Goal: Transaction & Acquisition: Purchase product/service

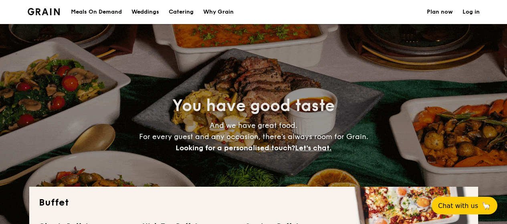
select select
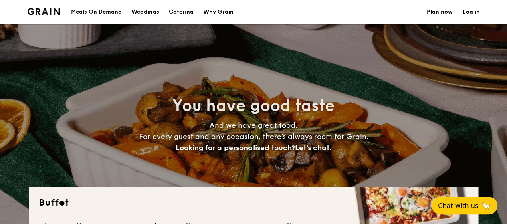
click at [180, 11] on h1 "Catering" at bounding box center [181, 12] width 25 height 24
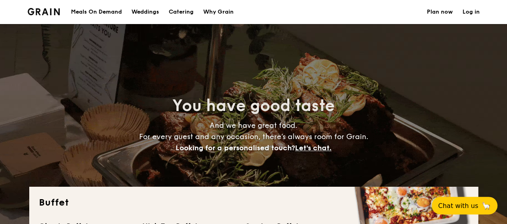
click at [446, 8] on link "Plan now" at bounding box center [440, 12] width 26 height 24
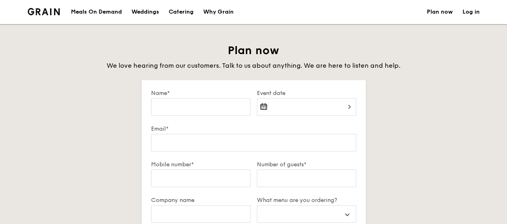
select select
click at [176, 12] on div "Catering" at bounding box center [181, 12] width 25 height 24
select select
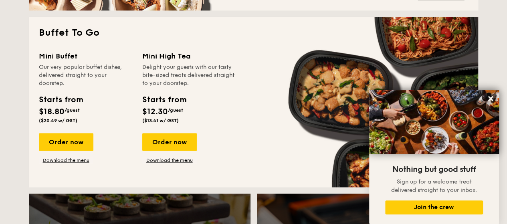
scroll to position [521, 0]
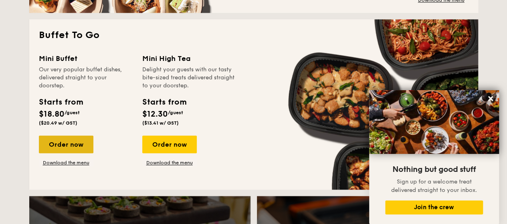
click at [71, 144] on div "Order now" at bounding box center [66, 145] width 55 height 18
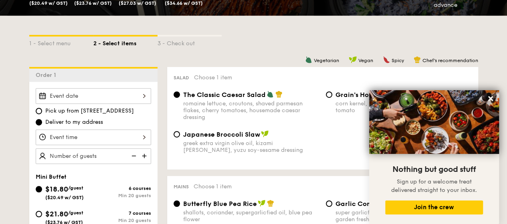
scroll to position [160, 0]
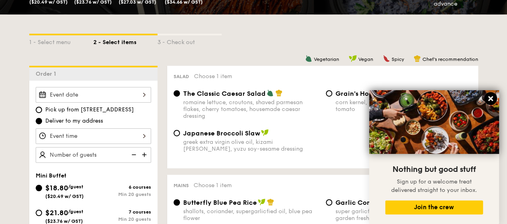
click at [491, 101] on icon at bounding box center [490, 98] width 7 height 7
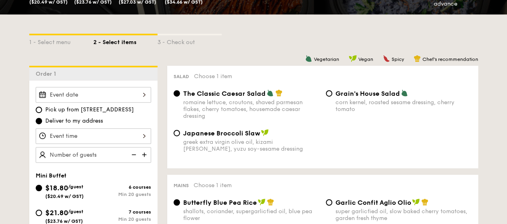
click at [86, 96] on div at bounding box center [93, 95] width 115 height 16
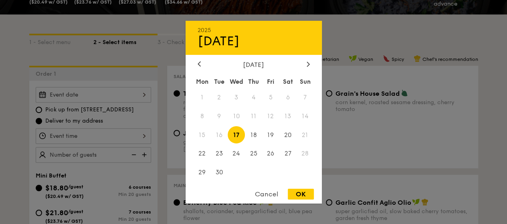
click at [305, 136] on span "21" at bounding box center [305, 134] width 17 height 17
click at [302, 136] on span "21" at bounding box center [305, 134] width 17 height 17
click at [290, 134] on span "20" at bounding box center [288, 134] width 17 height 17
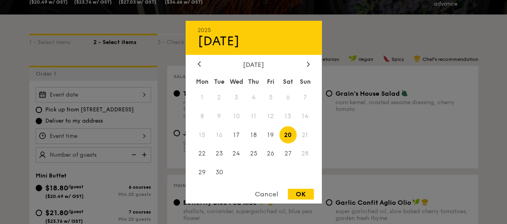
click at [300, 192] on div "OK" at bounding box center [301, 194] width 26 height 11
type input "Sep 20, 2025"
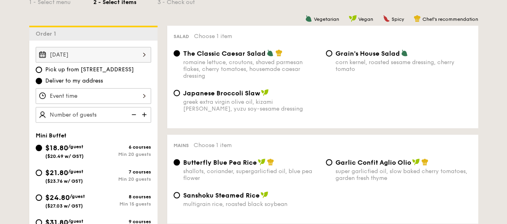
scroll to position [241, 0]
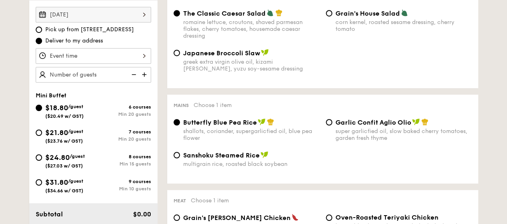
click at [134, 56] on div at bounding box center [93, 56] width 115 height 16
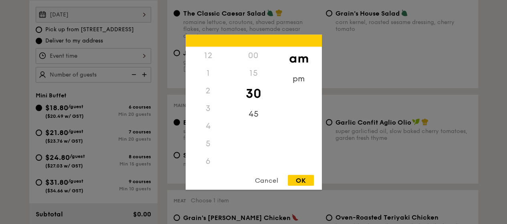
scroll to position [88, 0]
click at [292, 81] on div "pm" at bounding box center [298, 81] width 45 height 23
click at [208, 53] on div "5" at bounding box center [208, 51] width 45 height 23
click at [303, 180] on div "OK" at bounding box center [301, 180] width 26 height 11
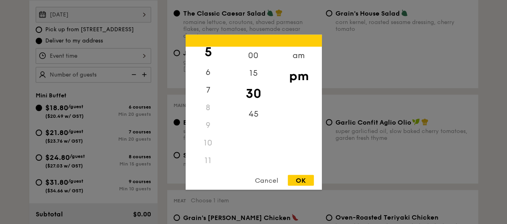
type input "5:30PM"
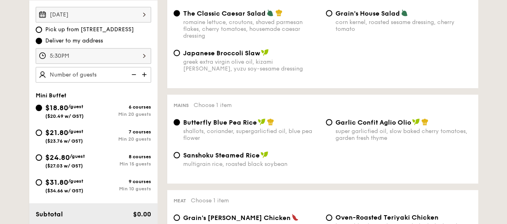
click at [146, 71] on img at bounding box center [145, 74] width 12 height 15
click at [136, 73] on img at bounding box center [133, 74] width 12 height 15
type input "20 guests"
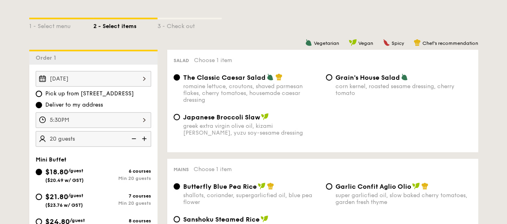
scroll to position [241, 0]
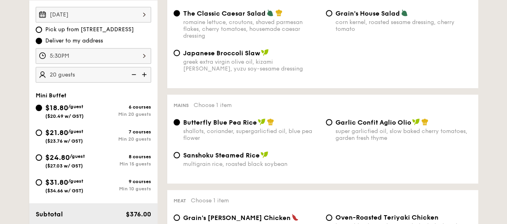
click at [75, 135] on div "$21.80 /guest ($23.76 w/ GST)" at bounding box center [64, 135] width 38 height 17
click at [42, 135] on input "$21.80 /guest ($23.76 w/ GST) 7 courses Min 20 guests" at bounding box center [39, 133] width 6 height 6
radio input "true"
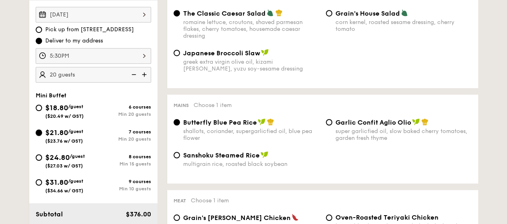
radio input "false"
radio input "true"
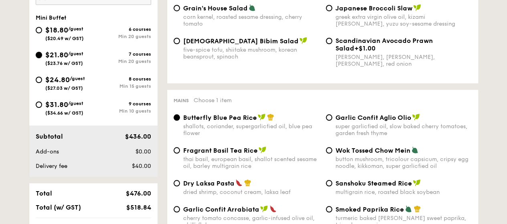
scroll to position [321, 0]
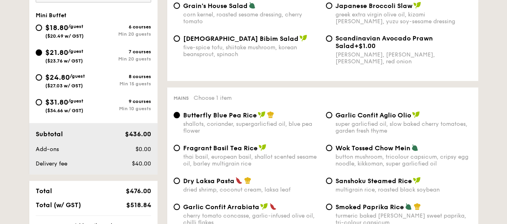
click at [68, 28] on span "$18.80" at bounding box center [56, 27] width 23 height 9
click at [42, 28] on input "$18.80 /guest ($20.49 w/ GST) 6 courses Min 20 guests" at bounding box center [39, 27] width 6 height 6
radio input "true"
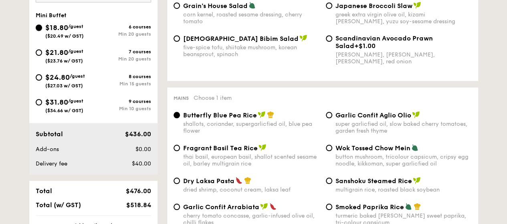
radio input "true"
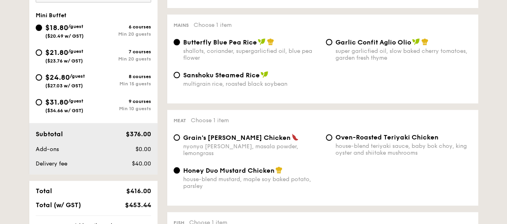
click at [74, 54] on div "$21.80 /guest ($23.76 w/ GST)" at bounding box center [64, 55] width 38 height 17
click at [42, 54] on input "$21.80 /guest ($23.76 w/ GST) 7 courses Min 20 guests" at bounding box center [39, 52] width 6 height 6
radio input "true"
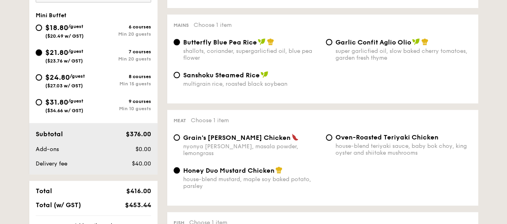
radio input "false"
radio input "true"
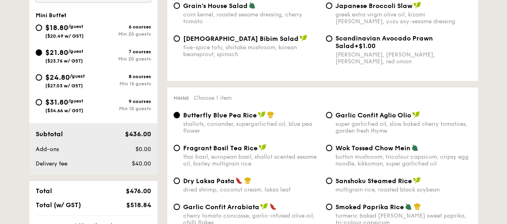
click at [72, 24] on span "/guest" at bounding box center [75, 27] width 15 height 6
click at [42, 24] on input "$18.80 /guest ($20.49 w/ GST) 6 courses Min 20 guests" at bounding box center [39, 27] width 6 height 6
radio input "true"
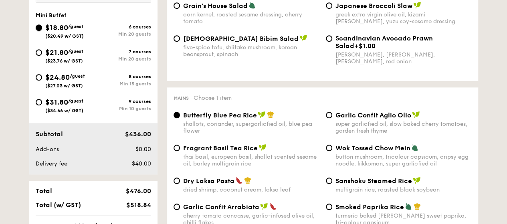
radio input "true"
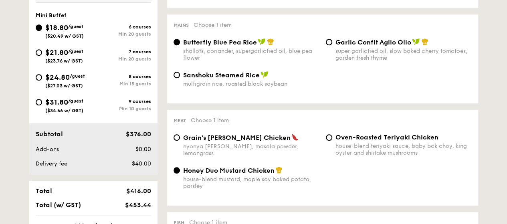
click at [75, 78] on span "/guest" at bounding box center [77, 76] width 15 height 6
click at [42, 78] on input "$24.80 /guest ($27.03 w/ GST) 8 courses Min 15 guests" at bounding box center [39, 77] width 6 height 6
radio input "true"
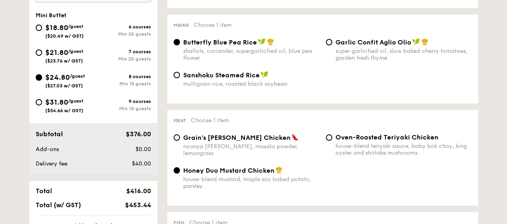
radio input "false"
radio input "true"
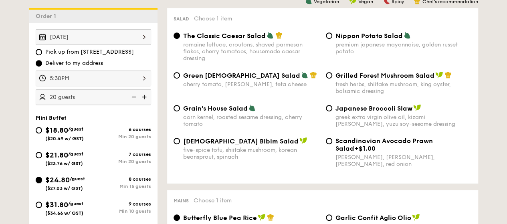
scroll to position [201, 0]
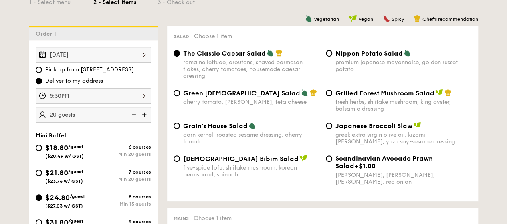
click at [134, 112] on img at bounding box center [133, 114] width 12 height 15
type input "15 guests"
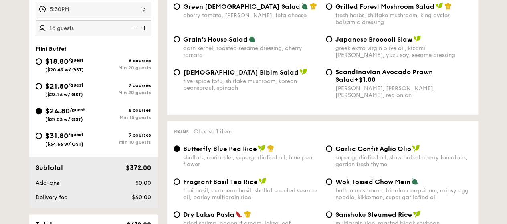
scroll to position [321, 0]
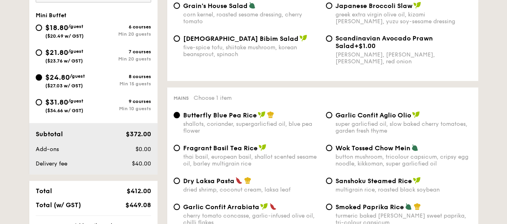
click at [55, 104] on span "$31.80" at bounding box center [56, 102] width 23 height 9
click at [42, 104] on input "$31.80 /guest ($34.66 w/ GST) 9 courses Min 10 guests" at bounding box center [39, 102] width 6 height 6
radio input "true"
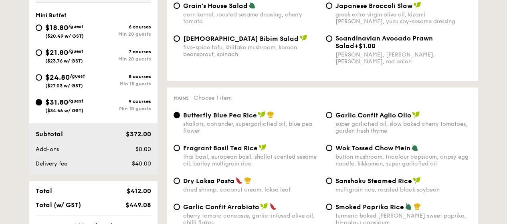
radio input "true"
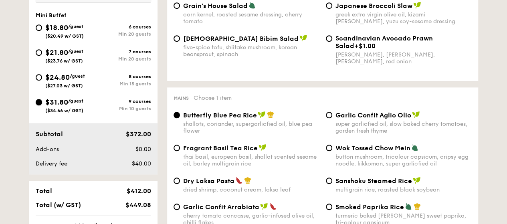
radio input "true"
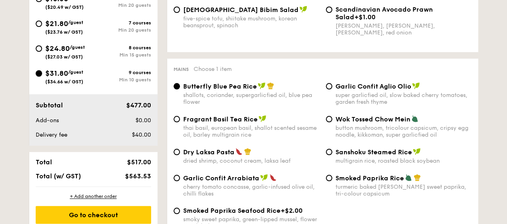
scroll to position [361, 0]
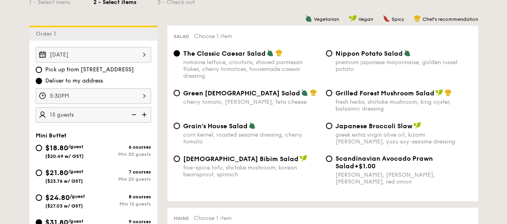
click at [132, 115] on img at bounding box center [133, 114] width 12 height 15
type input "10 guests"
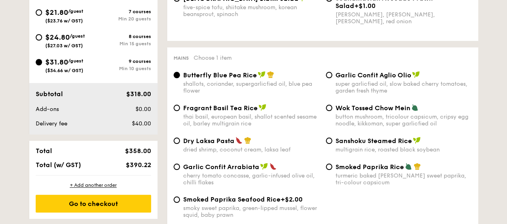
scroll to position [281, 0]
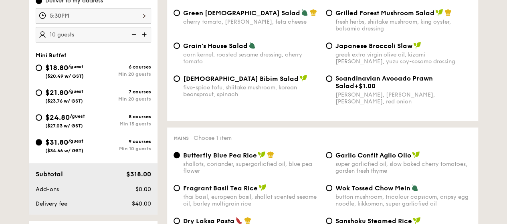
click at [91, 118] on div "$24.80 /guest ($27.03 w/ GST)" at bounding box center [65, 120] width 58 height 17
click at [42, 118] on input "$24.80 /guest ($27.03 w/ GST) 8 courses Min 15 guests" at bounding box center [39, 117] width 6 height 6
radio input "true"
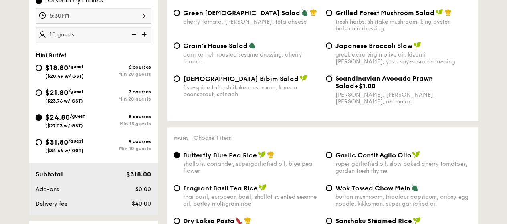
radio input "true"
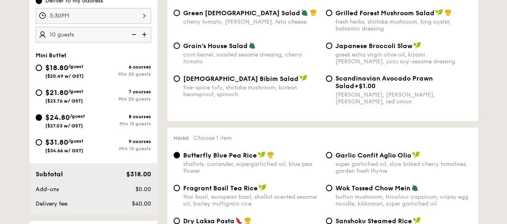
radio input "true"
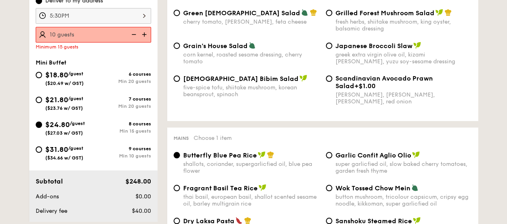
click at [145, 30] on img at bounding box center [145, 34] width 12 height 15
type input "15 guests"
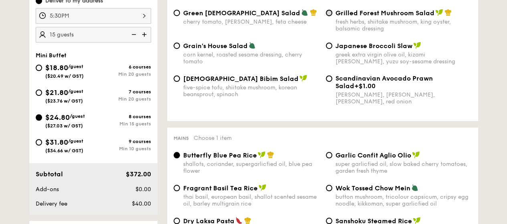
click at [330, 15] on input "Grilled Forest Mushroom Salad fresh herbs, shiitake mushroom, king oyster, bals…" at bounding box center [329, 13] width 6 height 6
radio input "true"
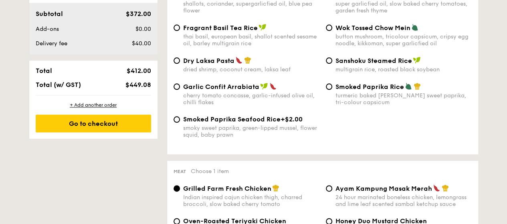
scroll to position [401, 0]
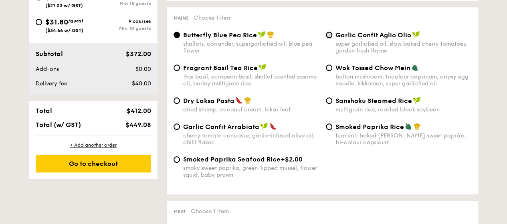
click at [331, 34] on input "Garlic Confit Aglio Olio super garlicfied oil, slow baked cherry tomatoes, gard…" at bounding box center [329, 35] width 6 height 6
radio input "true"
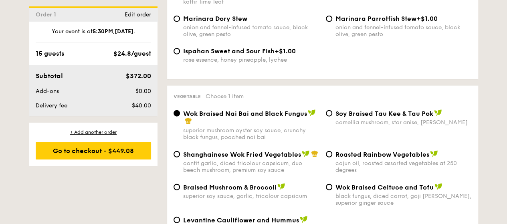
scroll to position [1003, 0]
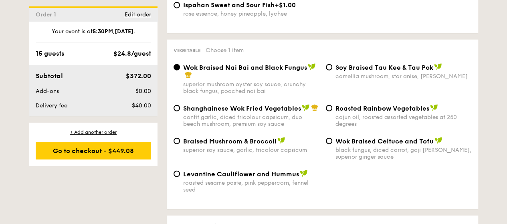
click at [199, 105] on span "Shanghainese Wok Fried Vegetables" at bounding box center [242, 109] width 118 height 8
click at [180, 105] on input "Shanghainese Wok Fried Vegetables confit garlic, diced tricolour capsicum, duo …" at bounding box center [177, 108] width 6 height 6
radio input "true"
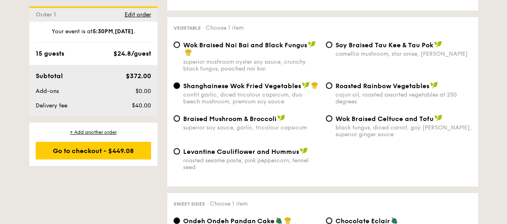
scroll to position [1043, 0]
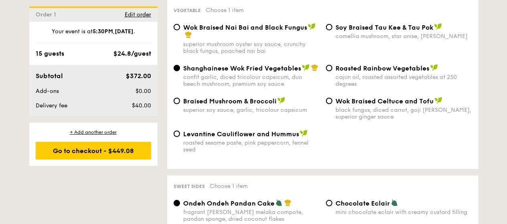
click at [237, 97] on span "Braised Mushroom & Broccoli" at bounding box center [229, 101] width 93 height 8
click at [180, 98] on input "Braised Mushroom & Broccoli superior soy sauce, garlic, tricolour capsicum" at bounding box center [177, 101] width 6 height 6
radio input "true"
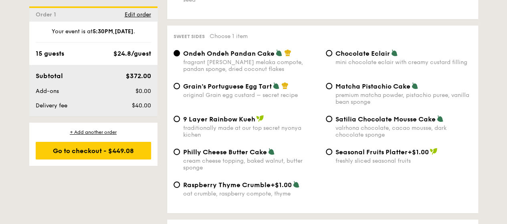
scroll to position [1203, 0]
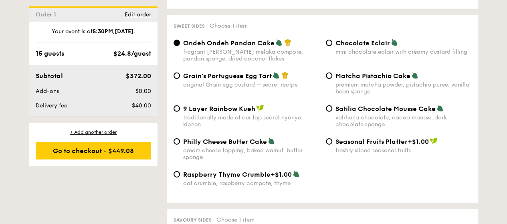
click at [186, 106] on span "9 Layer Rainbow Kueh" at bounding box center [219, 109] width 72 height 8
click at [180, 106] on input "9 Layer Rainbow Kueh traditionally made at our top secret nyonya kichen" at bounding box center [177, 108] width 6 height 6
radio input "true"
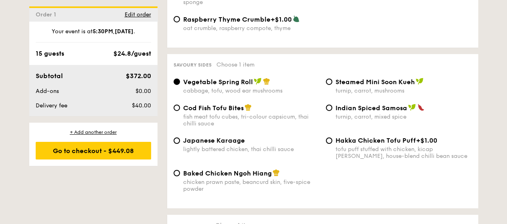
scroll to position [1363, 0]
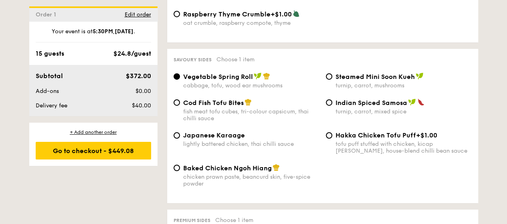
click at [228, 134] on span "Japanese Karaage" at bounding box center [214, 136] width 62 height 8
click at [180, 134] on input "Japanese Karaage lightly battered chicken, thai chilli sauce" at bounding box center [177, 135] width 6 height 6
radio input "true"
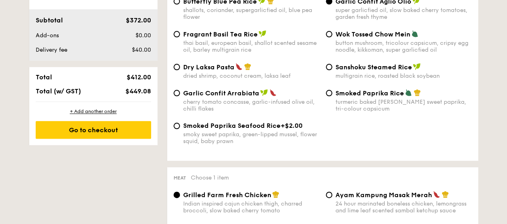
scroll to position [441, 0]
